Goal: Transaction & Acquisition: Download file/media

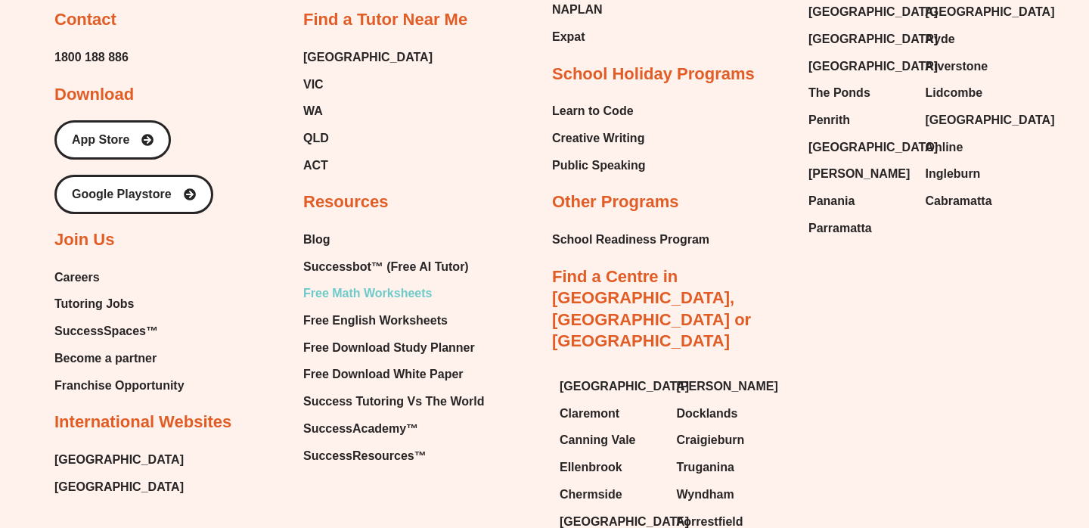
click at [393, 282] on span "Free Math Worksheets" at bounding box center [367, 293] width 129 height 23
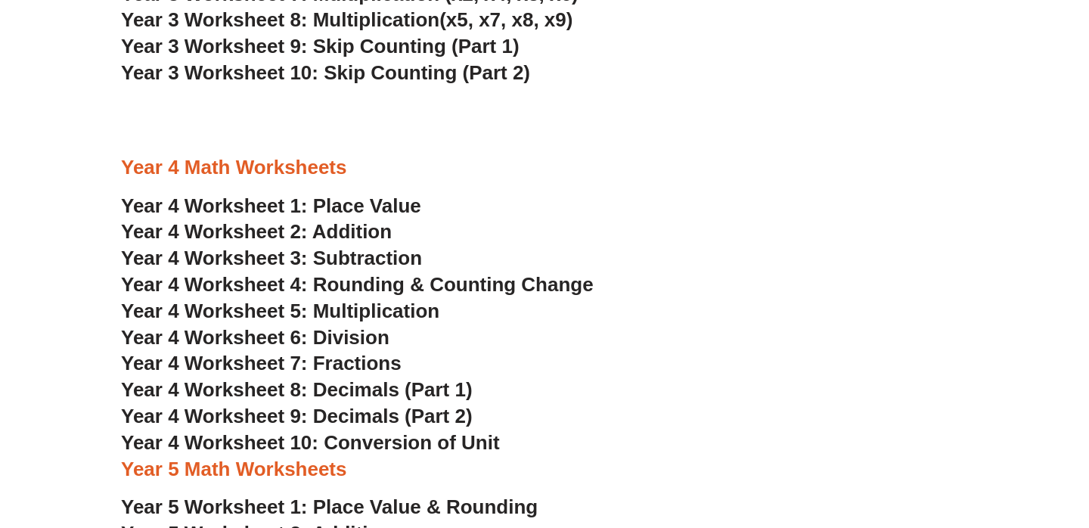
scroll to position [2165, 0]
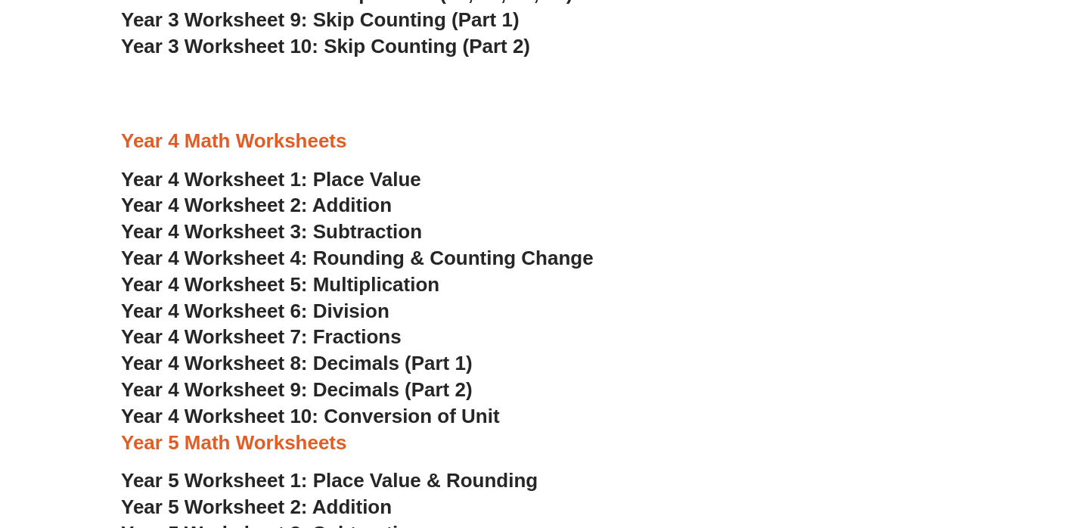
click at [255, 237] on span "Year 4 Worksheet 3: Subtraction" at bounding box center [271, 231] width 301 height 23
click at [270, 258] on span "Year 4 Worksheet 4: Rounding & Counting Change" at bounding box center [357, 258] width 473 height 23
